Goal: Find specific fact: Find specific fact

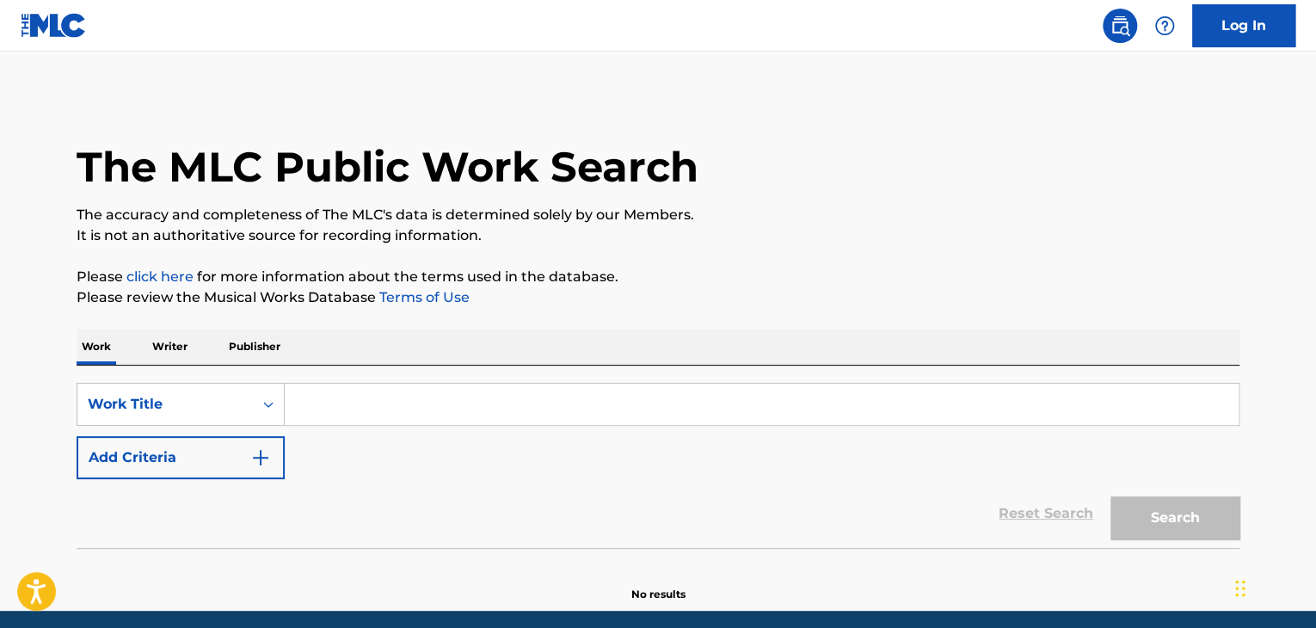
scroll to position [65, 0]
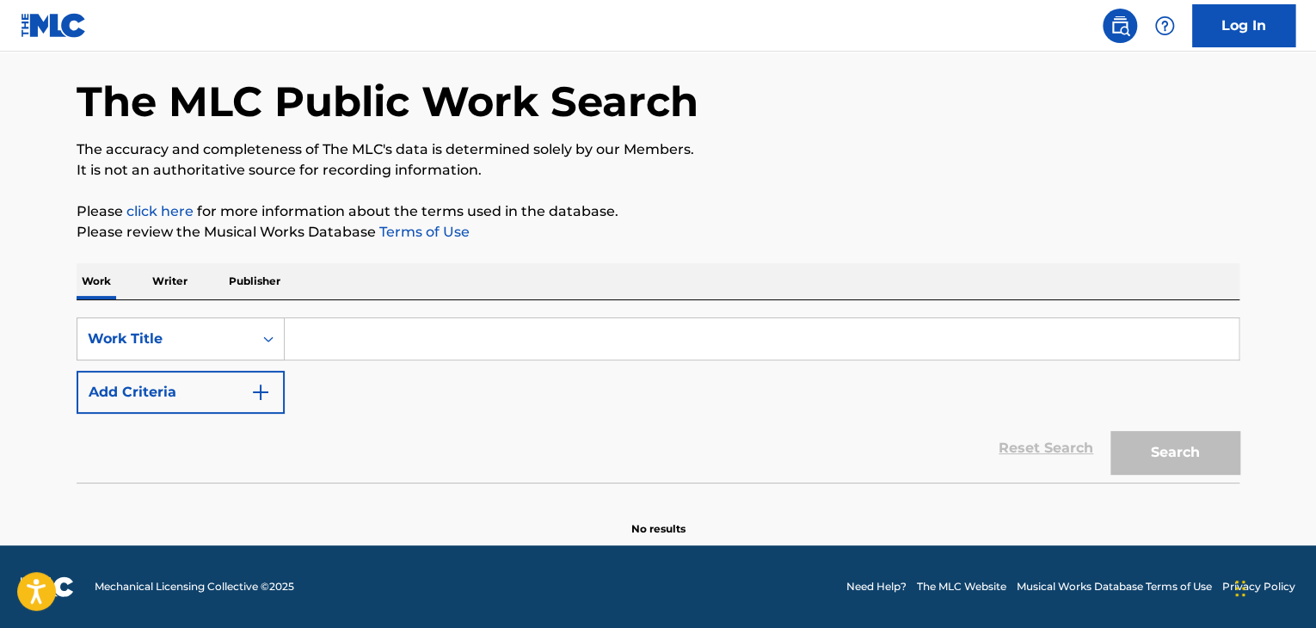
click at [586, 352] on input "Search Form" at bounding box center [762, 338] width 954 height 41
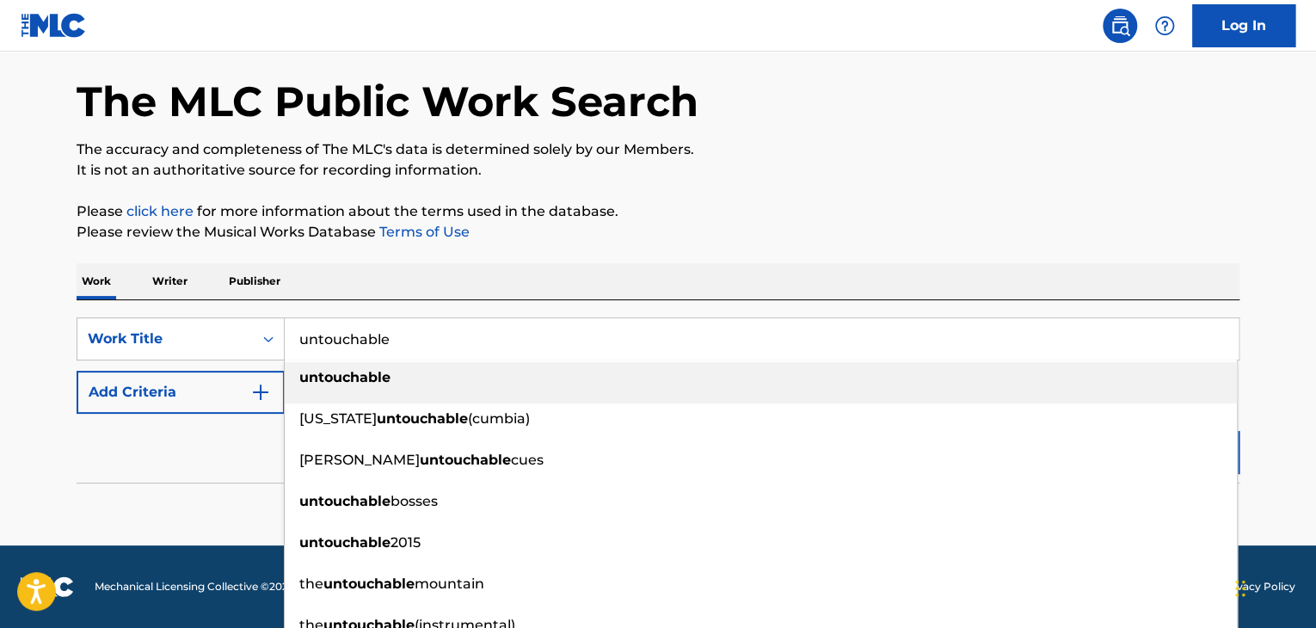
type input "untouchable"
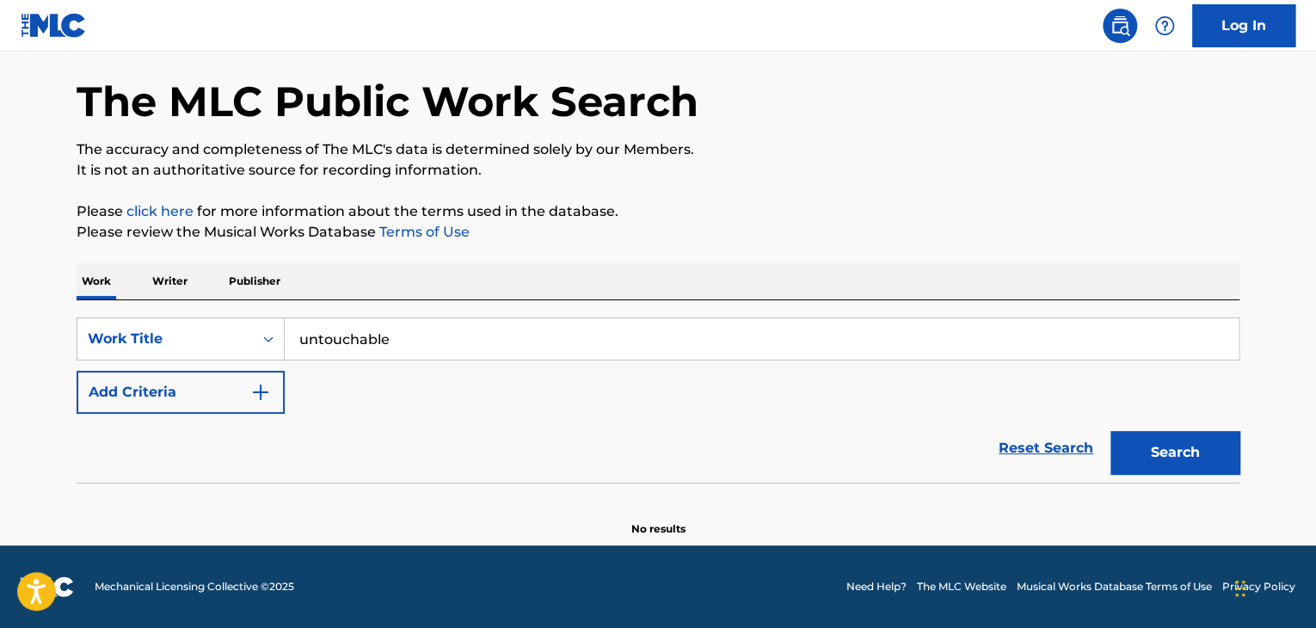
click at [747, 224] on p "Please review the Musical Works Database Terms of Use" at bounding box center [658, 232] width 1163 height 21
click at [233, 421] on div "Reset Search Search" at bounding box center [658, 448] width 1163 height 69
click at [233, 395] on button "Add Criteria" at bounding box center [181, 392] width 208 height 43
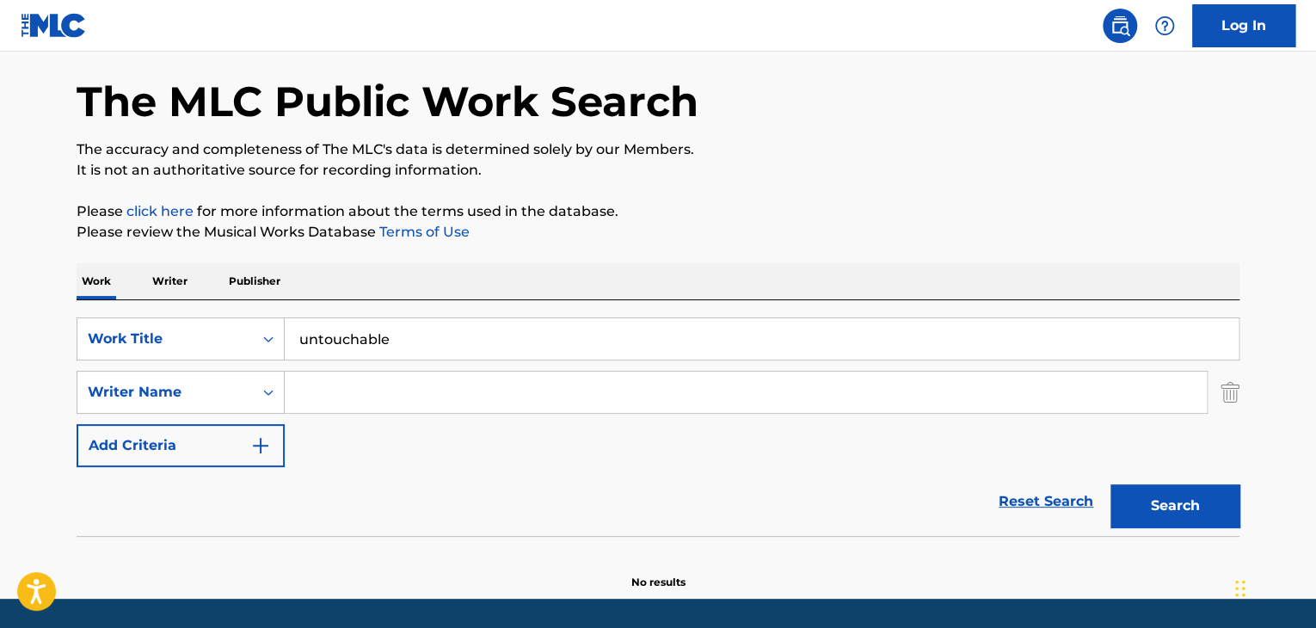
click at [379, 403] on input "Search Form" at bounding box center [746, 392] width 922 height 41
paste input "Bōlají"
click at [1110, 484] on button "Search" at bounding box center [1174, 505] width 129 height 43
type input "Bōlají"
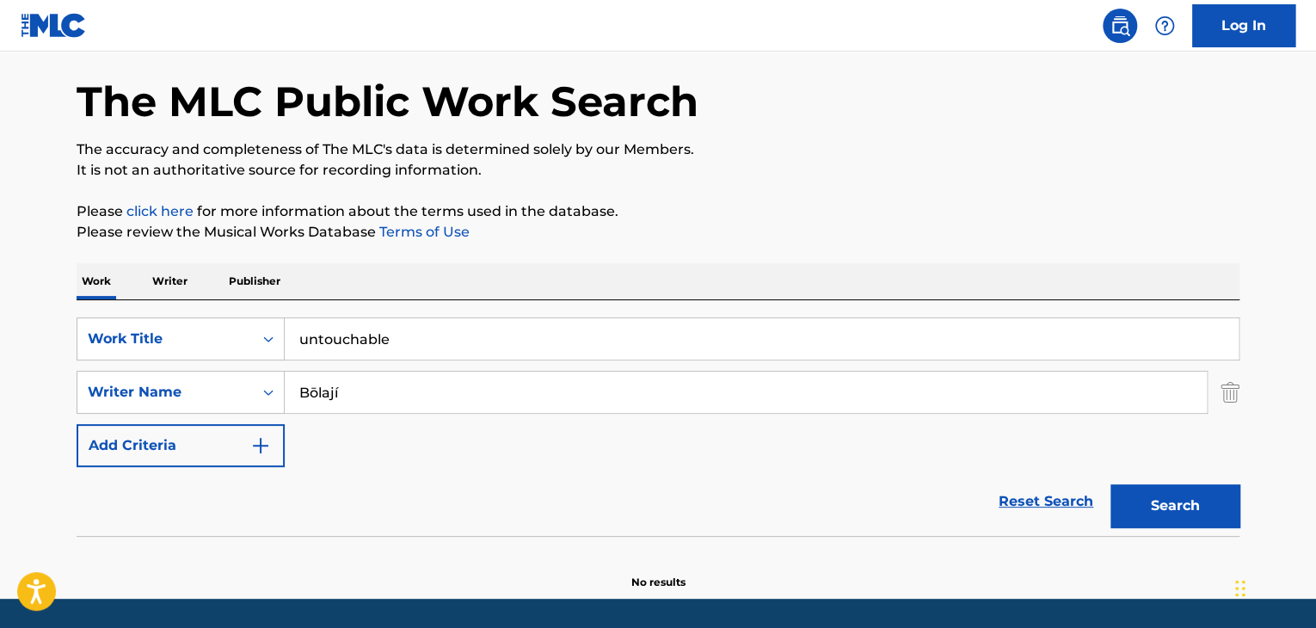
click at [1110, 484] on button "Search" at bounding box center [1174, 505] width 129 height 43
